Goal: Information Seeking & Learning: Learn about a topic

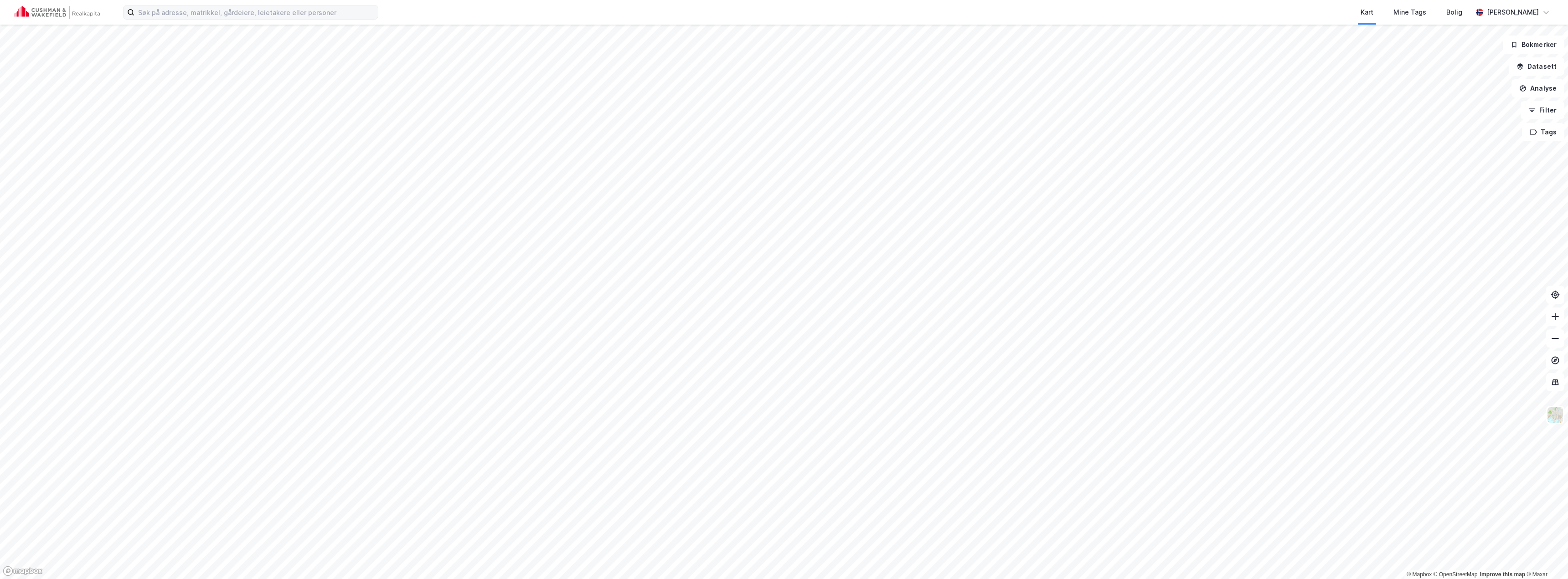
click at [338, 19] on label at bounding box center [251, 12] width 255 height 15
click at [338, 19] on input at bounding box center [256, 12] width 244 height 14
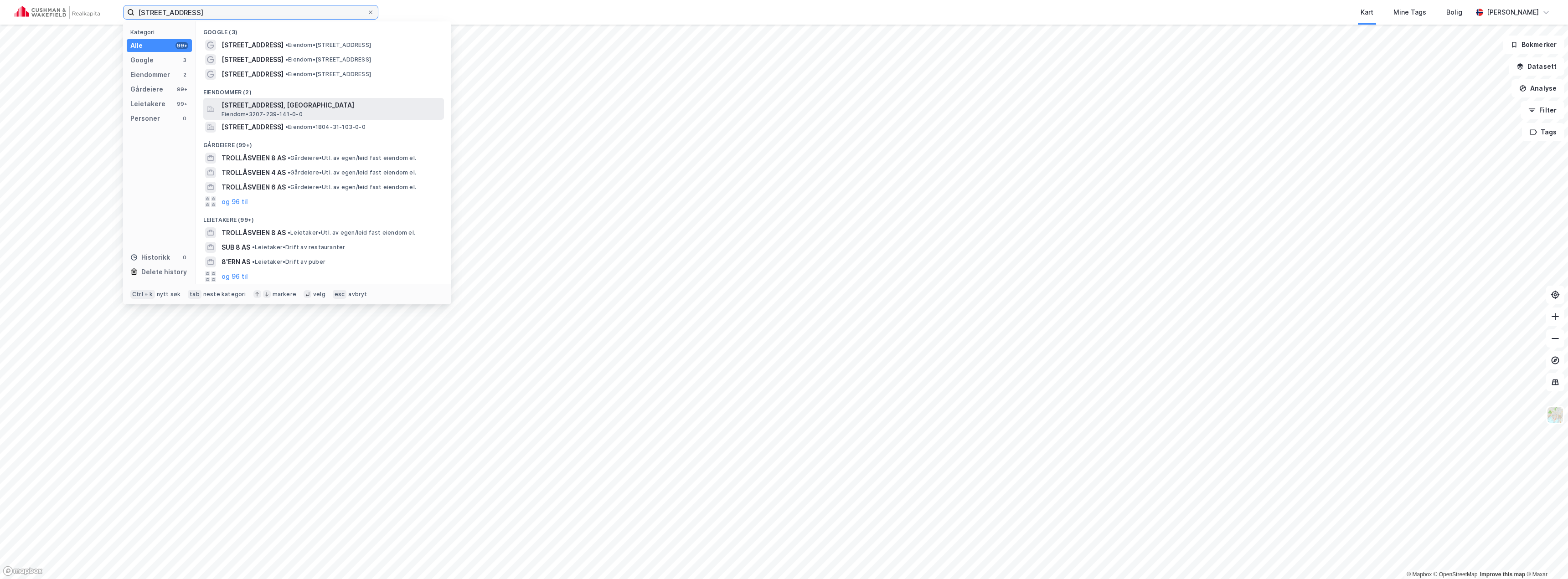
type input "[STREET_ADDRESS]"
click at [312, 107] on span "[STREET_ADDRESS], [GEOGRAPHIC_DATA]" at bounding box center [331, 105] width 219 height 11
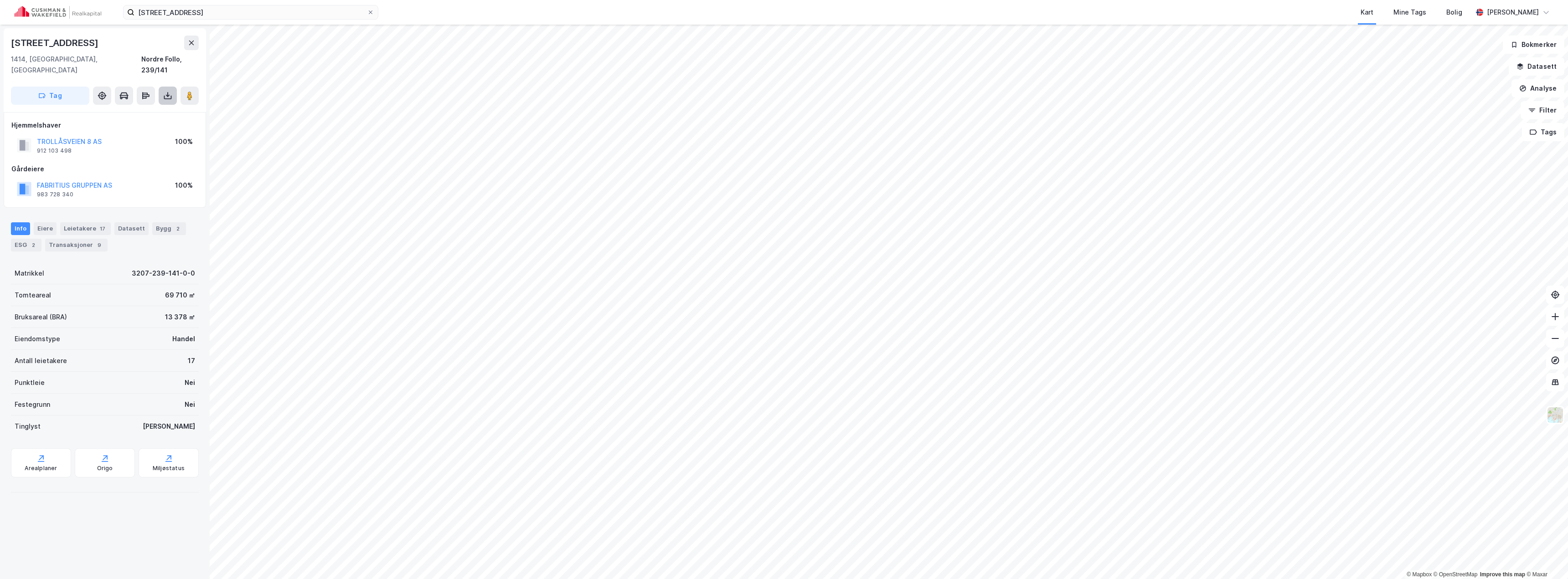
click at [164, 91] on icon at bounding box center [167, 96] width 9 height 9
click at [155, 107] on div "Last ned grunnbok" at bounding box center [128, 114] width 97 height 15
